Goal: Check status: Check status

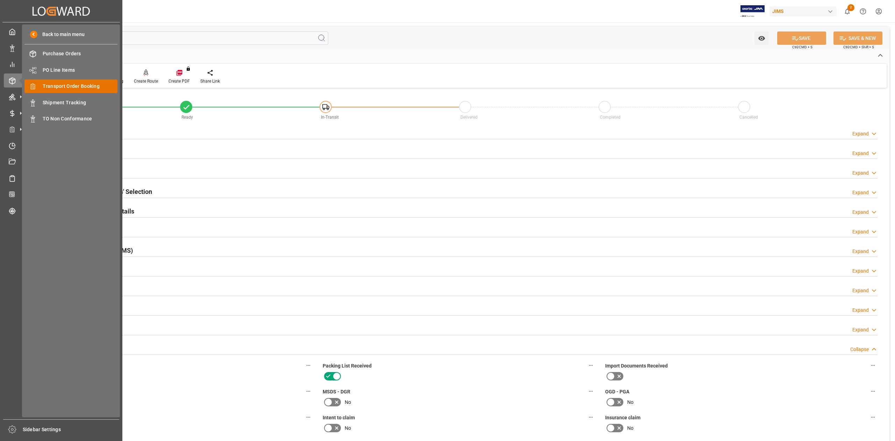
click at [78, 86] on span "Transport Order Booking" at bounding box center [80, 86] width 75 height 7
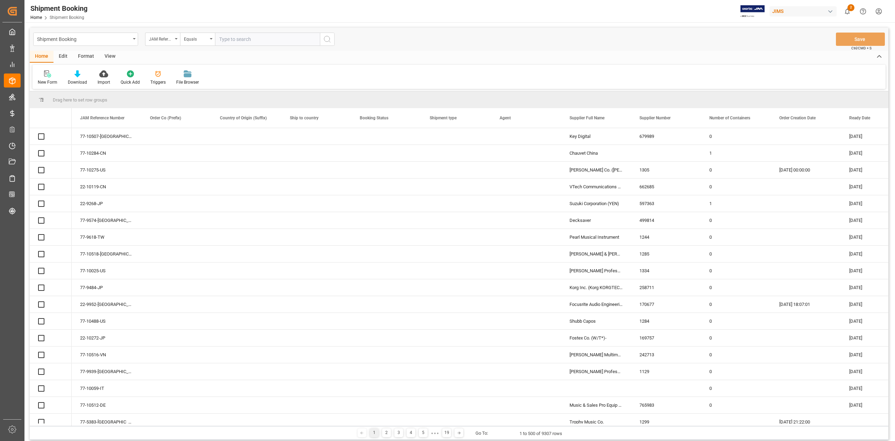
click at [262, 39] on input "text" at bounding box center [267, 39] width 105 height 13
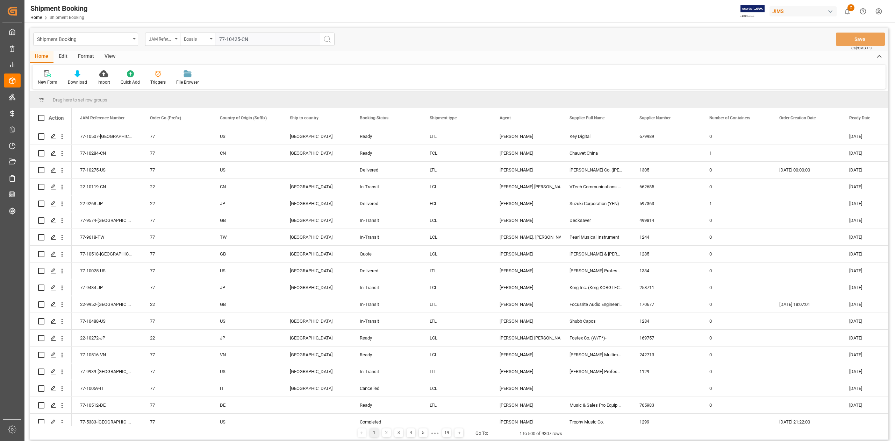
type input "77-10425-CN"
click at [323, 41] on icon "search button" at bounding box center [327, 39] width 8 height 8
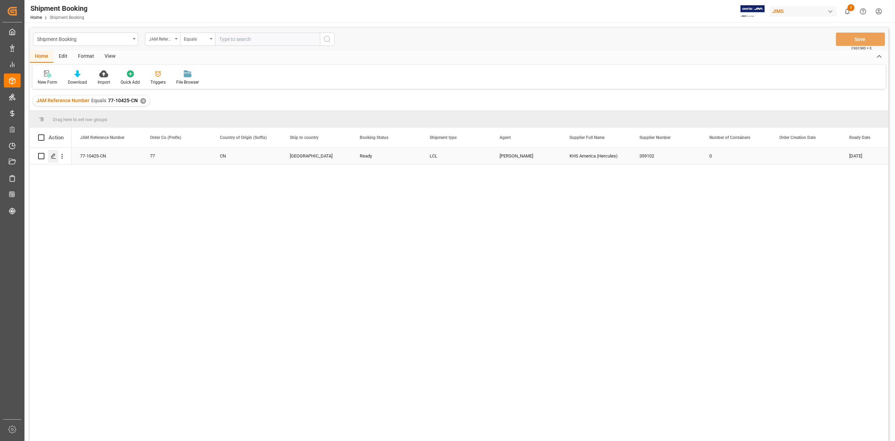
click at [53, 155] on icon "Press SPACE to select this row." at bounding box center [54, 156] width 6 height 6
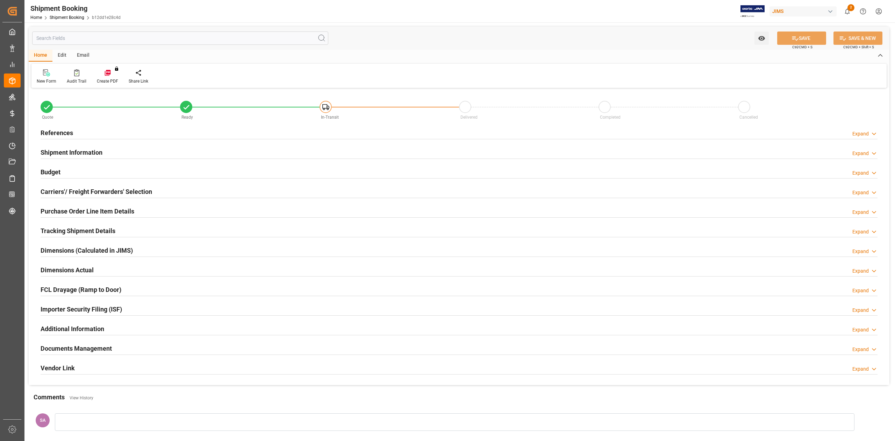
type input "0"
type input "[DATE]"
click at [67, 130] on h2 "References" at bounding box center [57, 132] width 33 height 9
